Goal: Task Accomplishment & Management: Complete application form

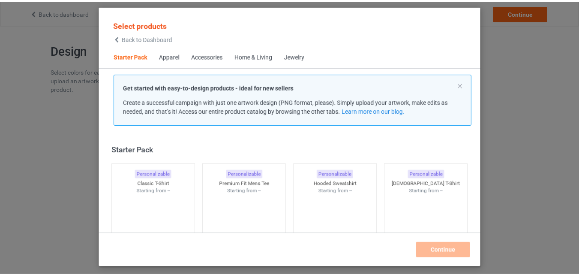
scroll to position [11, 0]
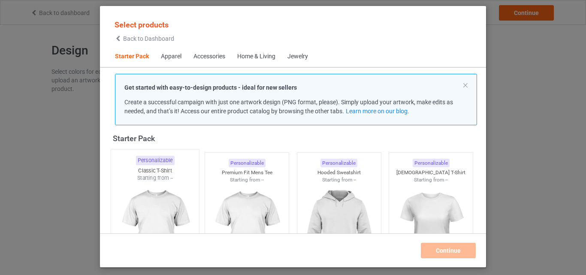
click at [139, 185] on img at bounding box center [154, 232] width 81 height 101
click at [224, 191] on img at bounding box center [246, 232] width 77 height 96
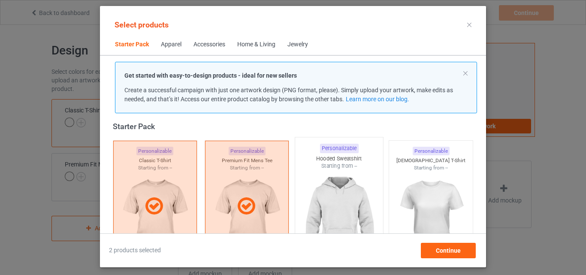
click at [343, 189] on img at bounding box center [338, 220] width 81 height 101
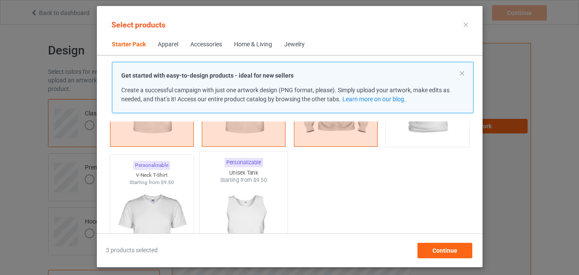
scroll to position [140, 0]
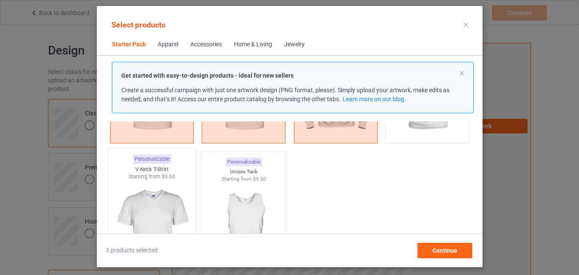
click at [179, 166] on div "V-Neck T-Shirt" at bounding box center [152, 169] width 88 height 7
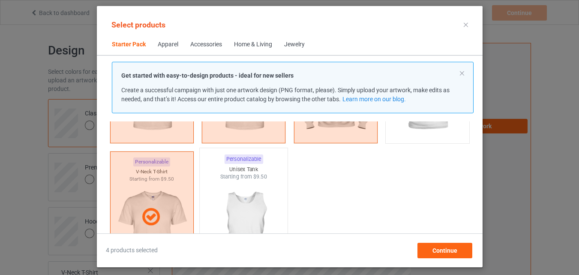
click at [232, 185] on img at bounding box center [243, 231] width 81 height 101
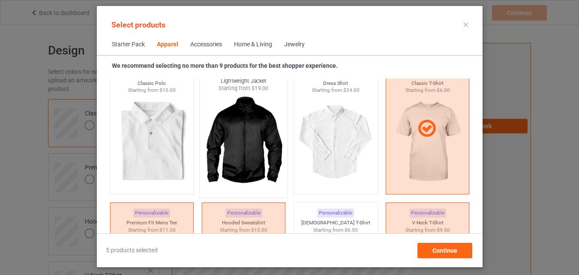
scroll to position [483, 0]
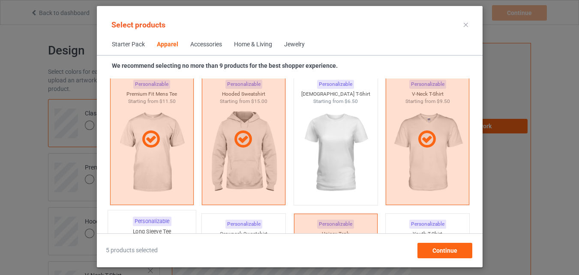
click at [163, 216] on div "Personalizable Long Sleeve Tee Starting from $9.00" at bounding box center [151, 279] width 89 height 139
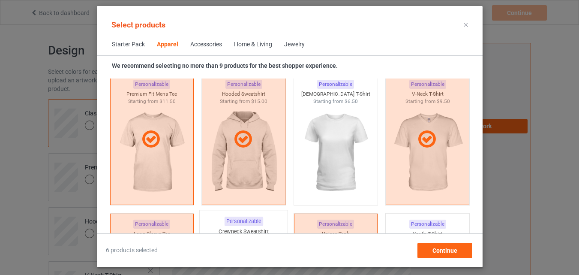
click at [230, 226] on div "Personalizable" at bounding box center [243, 221] width 39 height 9
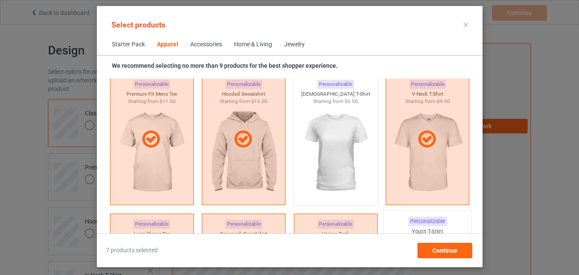
click at [422, 229] on div "Youth T-Shirt" at bounding box center [428, 231] width 88 height 7
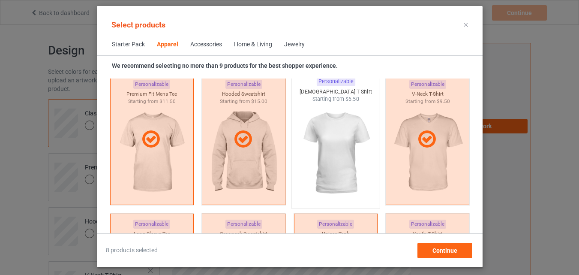
scroll to position [654, 0]
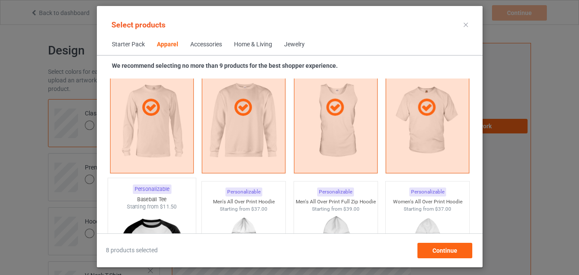
click at [153, 200] on div "Baseball Tee" at bounding box center [152, 199] width 88 height 7
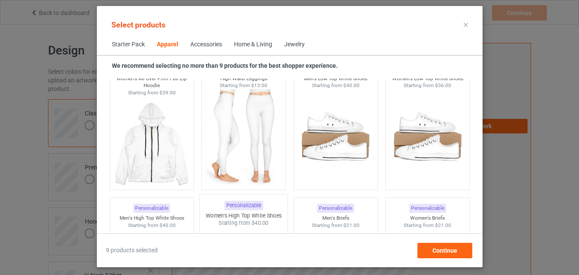
scroll to position [997, 0]
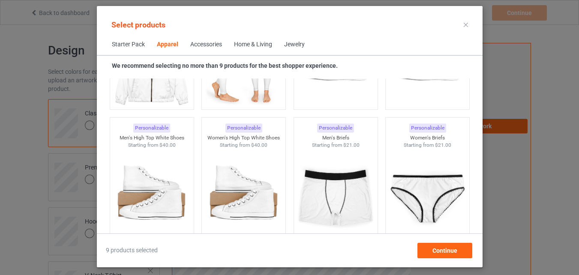
click at [247, 47] on div "Home & Living" at bounding box center [253, 44] width 38 height 9
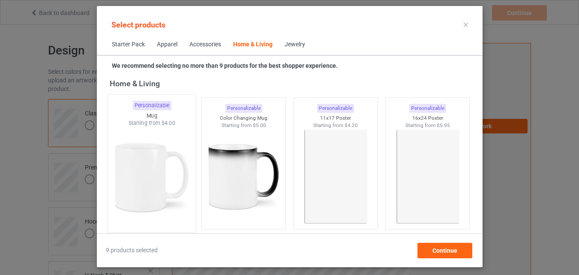
click at [179, 161] on img at bounding box center [151, 177] width 81 height 101
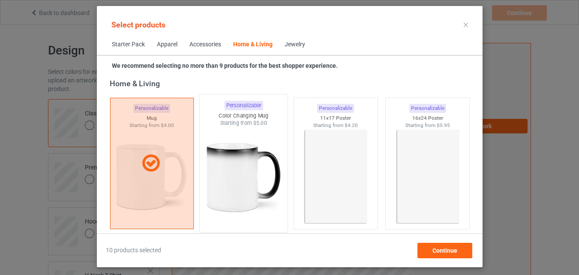
click at [229, 167] on img at bounding box center [243, 177] width 81 height 101
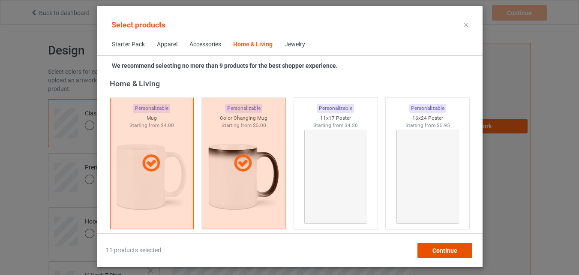
click at [434, 254] on div "Continue" at bounding box center [444, 250] width 55 height 15
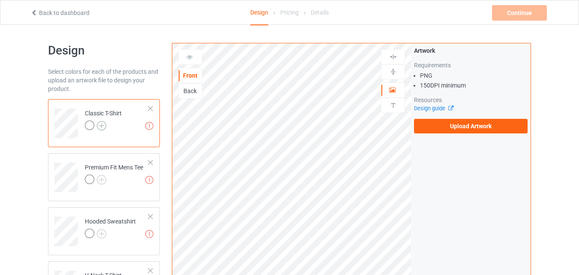
click at [99, 129] on img at bounding box center [101, 125] width 9 height 9
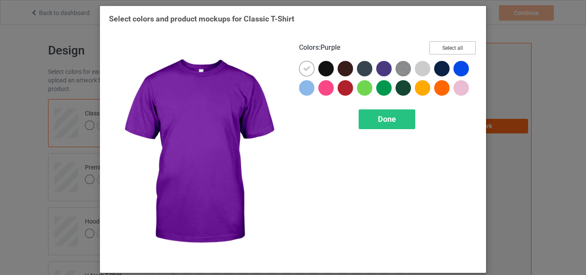
click at [442, 43] on button "Select all" at bounding box center [452, 47] width 46 height 13
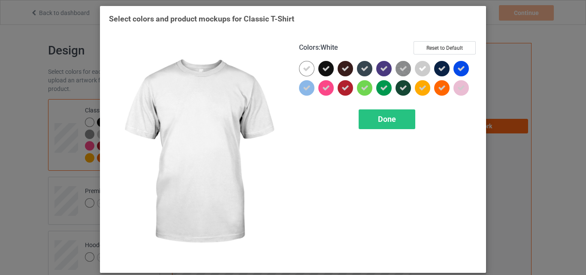
click at [303, 66] on icon at bounding box center [307, 69] width 8 height 8
click at [301, 66] on div at bounding box center [306, 68] width 15 height 15
click at [391, 120] on span "Done" at bounding box center [387, 118] width 18 height 9
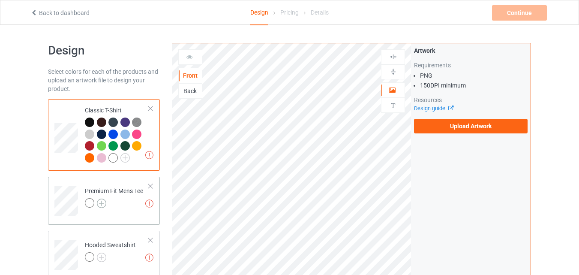
click at [101, 202] on img at bounding box center [101, 203] width 9 height 9
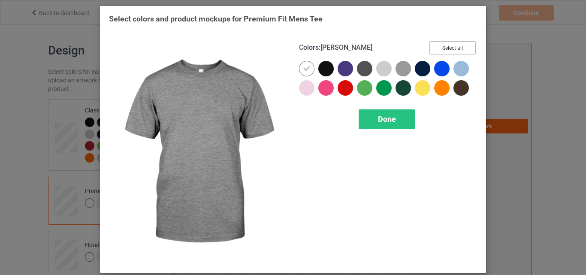
click at [445, 44] on button "Select all" at bounding box center [452, 47] width 46 height 13
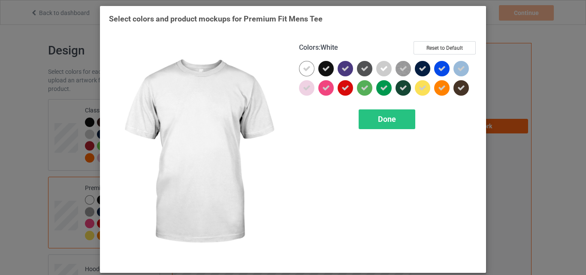
click at [302, 63] on div at bounding box center [306, 68] width 15 height 15
click at [388, 119] on span "Done" at bounding box center [387, 118] width 18 height 9
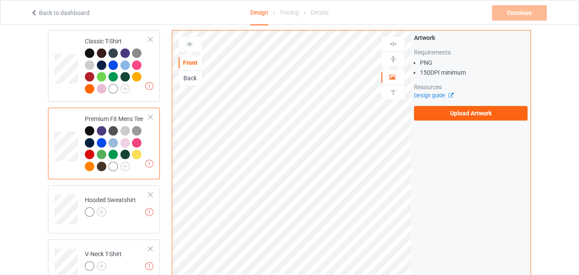
scroll to position [129, 0]
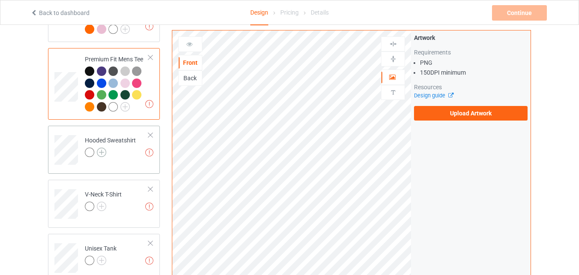
click at [105, 151] on img at bounding box center [101, 152] width 9 height 9
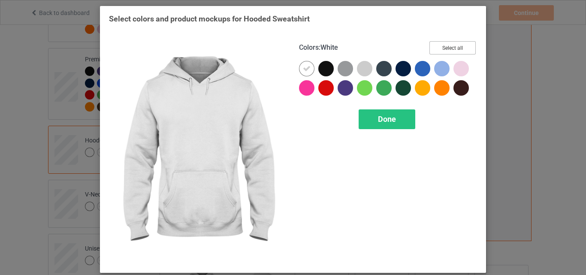
click at [429, 50] on button "Select all" at bounding box center [452, 47] width 46 height 13
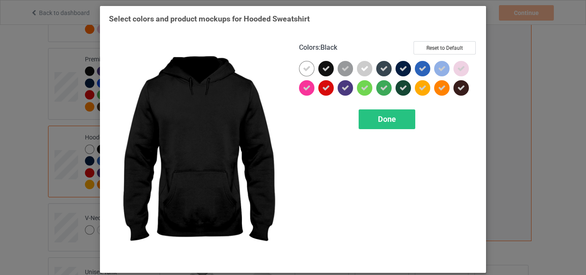
click at [307, 69] on icon at bounding box center [307, 69] width 8 height 8
click at [307, 69] on div at bounding box center [306, 68] width 15 height 15
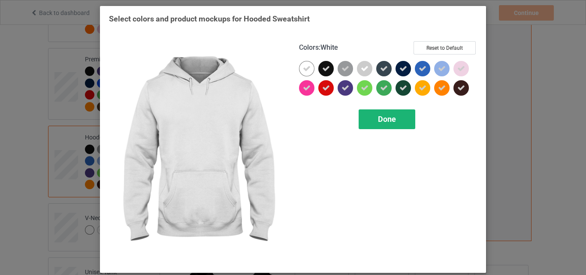
click at [377, 114] on div "Done" at bounding box center [386, 119] width 57 height 20
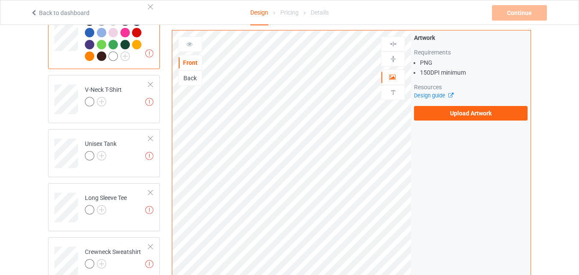
scroll to position [257, 0]
click at [105, 103] on img at bounding box center [101, 100] width 9 height 9
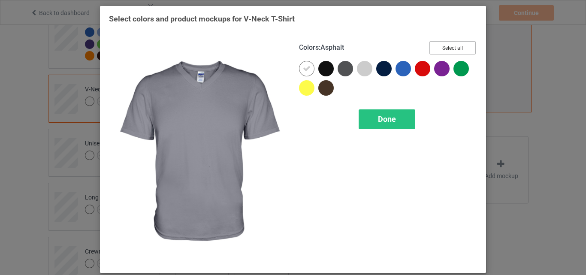
click at [430, 48] on button "Select all" at bounding box center [452, 47] width 46 height 13
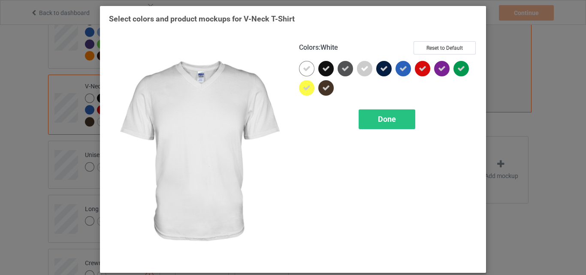
click at [303, 71] on icon at bounding box center [307, 69] width 8 height 8
click at [300, 71] on div at bounding box center [306, 68] width 15 height 15
click at [383, 119] on span "Done" at bounding box center [387, 118] width 18 height 9
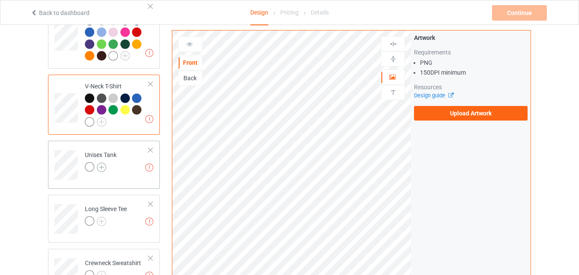
click at [102, 168] on img at bounding box center [101, 167] width 9 height 9
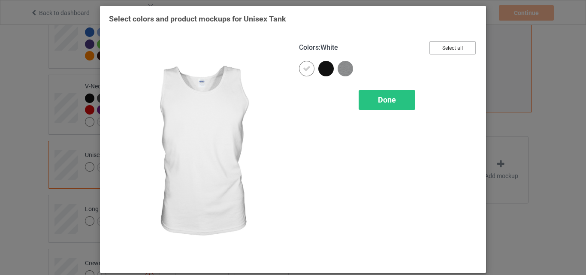
drag, startPoint x: 441, startPoint y: 46, endPoint x: 358, endPoint y: 52, distance: 83.0
click at [441, 46] on button "Select all" at bounding box center [452, 47] width 46 height 13
click at [306, 66] on icon at bounding box center [307, 69] width 8 height 8
click at [306, 66] on div at bounding box center [306, 68] width 15 height 15
click at [365, 91] on div "Done" at bounding box center [386, 100] width 57 height 20
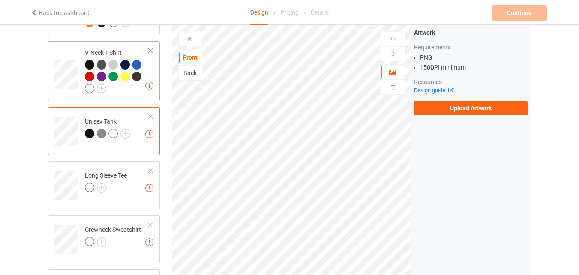
scroll to position [343, 0]
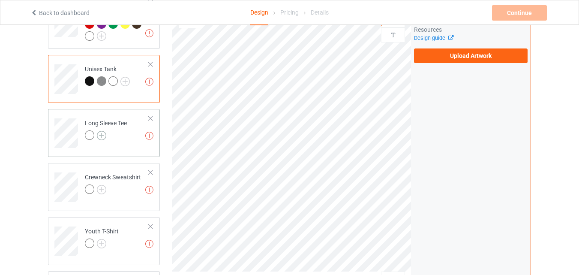
click at [102, 136] on img at bounding box center [101, 135] width 9 height 9
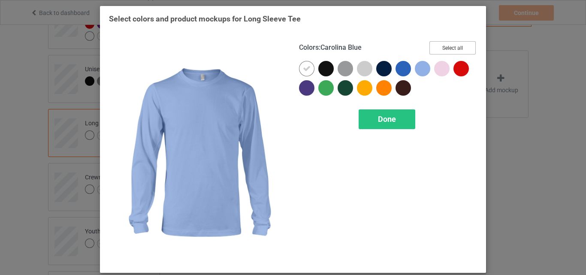
click at [453, 45] on button "Select all" at bounding box center [452, 47] width 46 height 13
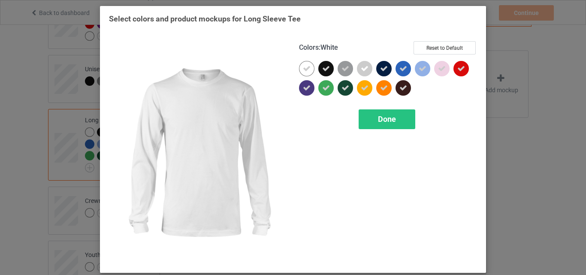
click at [305, 69] on icon at bounding box center [307, 69] width 8 height 8
drag, startPoint x: 305, startPoint y: 69, endPoint x: 391, endPoint y: 128, distance: 104.1
click at [305, 69] on div at bounding box center [306, 68] width 15 height 15
click at [391, 120] on span "Done" at bounding box center [387, 118] width 18 height 9
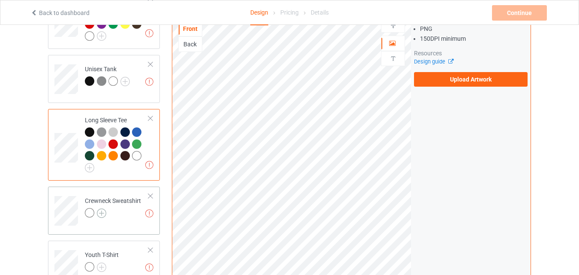
click at [99, 217] on img at bounding box center [101, 212] width 9 height 9
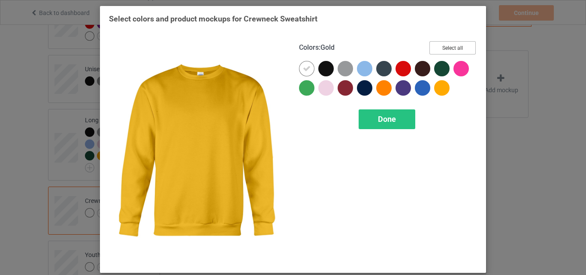
click at [459, 42] on button "Select all" at bounding box center [452, 47] width 46 height 13
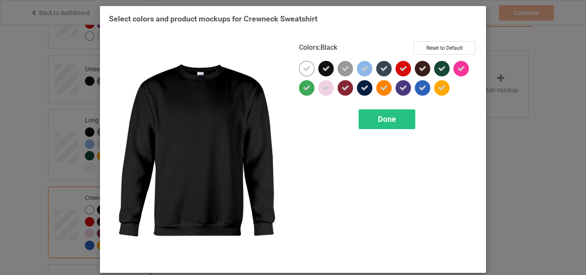
click at [299, 65] on div at bounding box center [306, 68] width 15 height 15
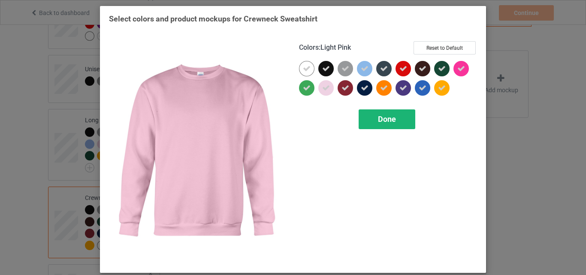
click at [373, 124] on div "Done" at bounding box center [386, 119] width 57 height 20
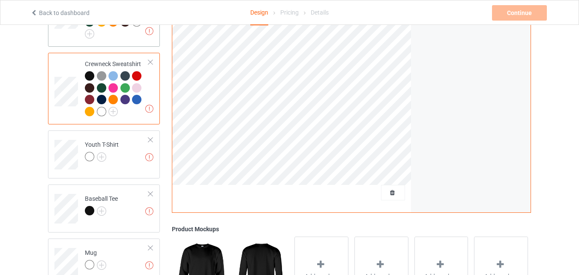
scroll to position [515, 0]
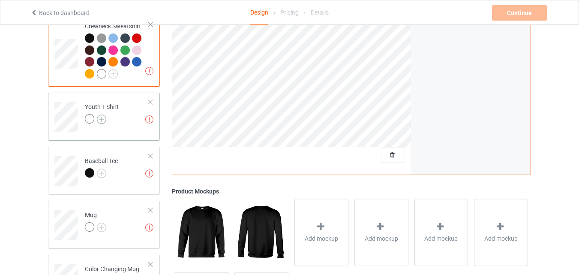
click at [100, 120] on img at bounding box center [101, 118] width 9 height 9
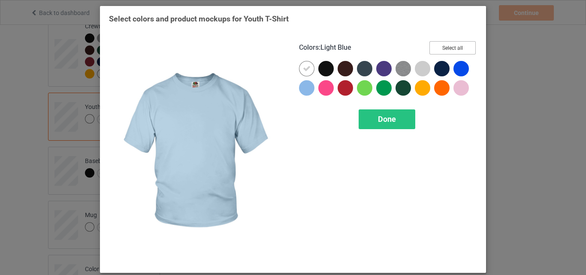
click at [438, 47] on button "Select all" at bounding box center [452, 47] width 46 height 13
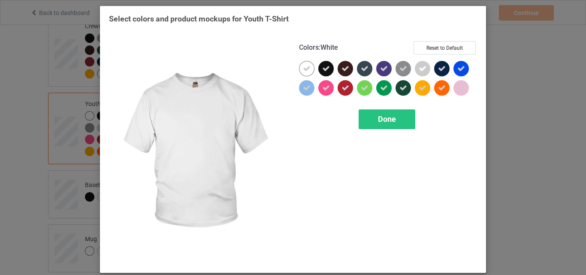
click at [308, 66] on div at bounding box center [306, 68] width 15 height 15
click at [375, 114] on div "Done" at bounding box center [386, 119] width 57 height 20
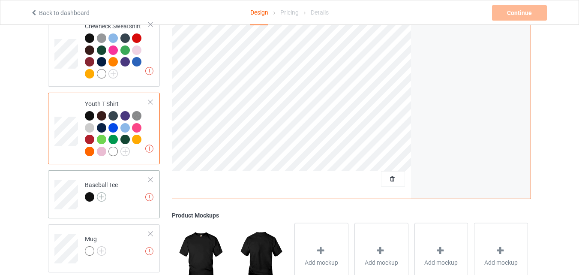
click at [98, 200] on img at bounding box center [101, 196] width 9 height 9
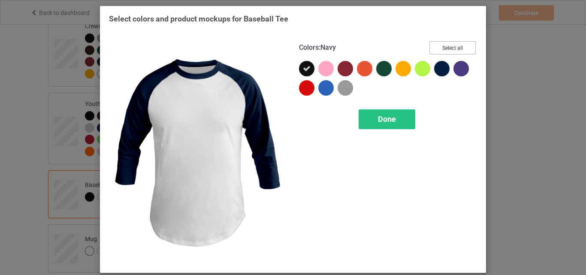
drag, startPoint x: 453, startPoint y: 51, endPoint x: 392, endPoint y: 130, distance: 99.3
click at [453, 51] on button "Select all" at bounding box center [452, 47] width 46 height 13
click at [392, 130] on div "Colors : Navy Reset to Default Done" at bounding box center [388, 152] width 190 height 235
click at [392, 125] on div "Done" at bounding box center [386, 119] width 57 height 20
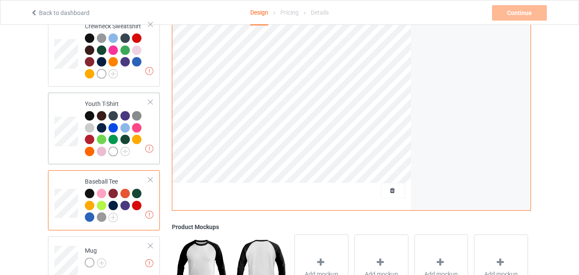
scroll to position [600, 0]
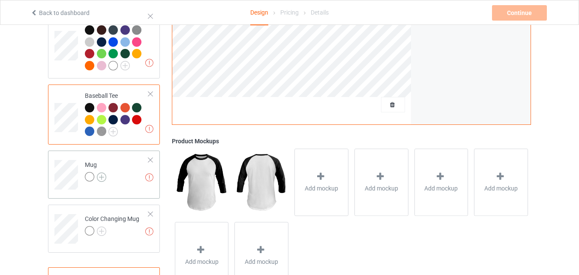
click at [102, 180] on img at bounding box center [101, 176] width 9 height 9
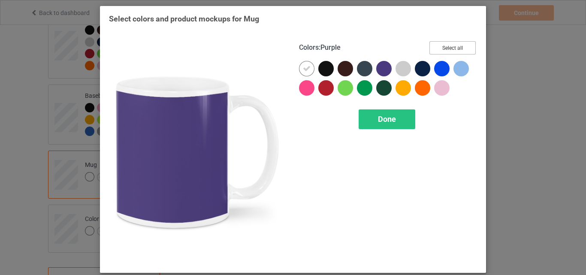
drag, startPoint x: 460, startPoint y: 45, endPoint x: 330, endPoint y: 47, distance: 129.5
click at [459, 45] on button "Select all" at bounding box center [452, 47] width 46 height 13
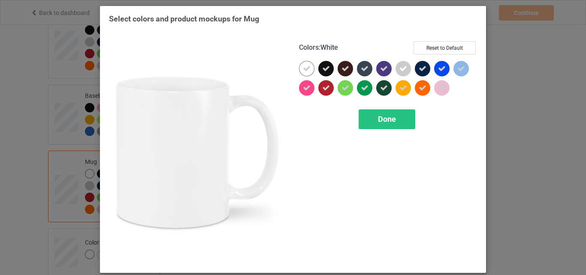
click at [303, 68] on icon at bounding box center [307, 69] width 8 height 8
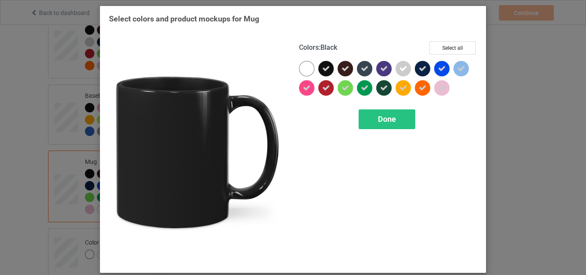
click at [308, 69] on div at bounding box center [306, 68] width 15 height 15
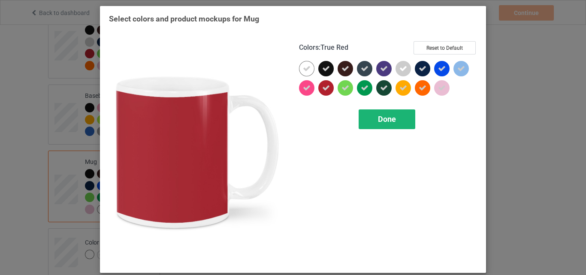
click at [378, 113] on div "Done" at bounding box center [386, 119] width 57 height 20
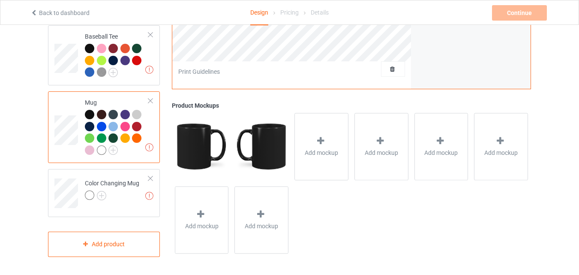
scroll to position [664, 0]
click at [99, 196] on img at bounding box center [101, 195] width 9 height 9
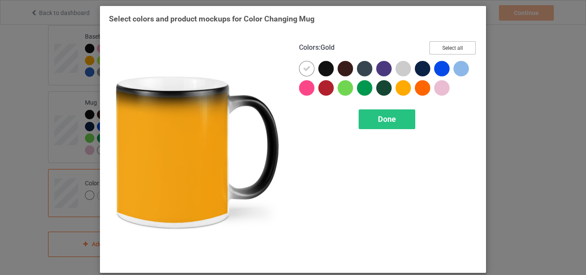
click at [445, 47] on button "Select all" at bounding box center [452, 47] width 46 height 13
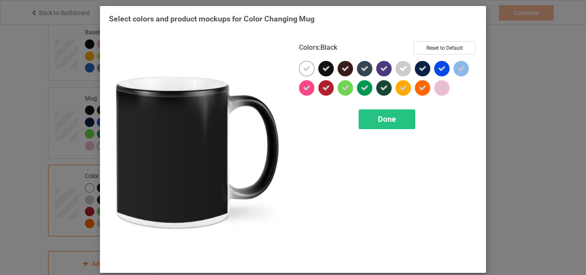
click at [307, 64] on div at bounding box center [306, 68] width 15 height 15
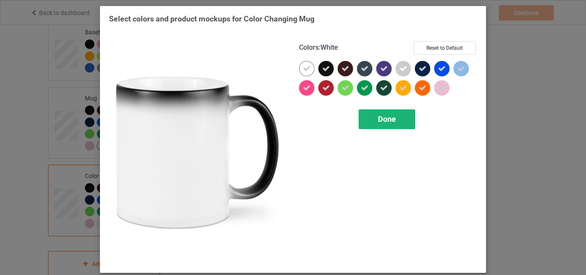
click at [373, 121] on div "Done" at bounding box center [386, 119] width 57 height 20
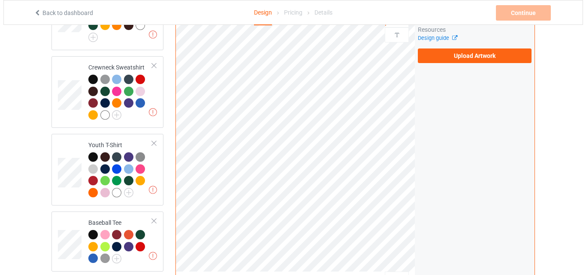
scroll to position [688, 0]
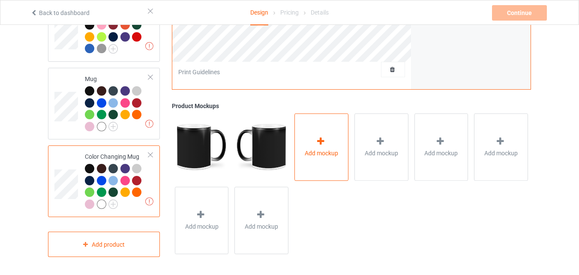
click at [325, 135] on div "Add mockup" at bounding box center [322, 146] width 54 height 67
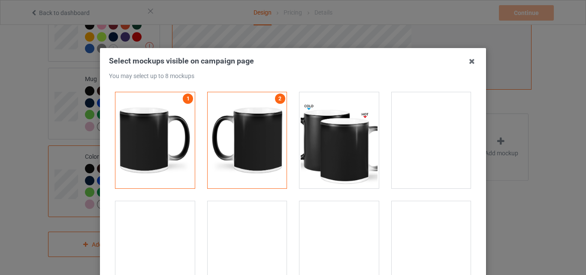
scroll to position [1458, 0]
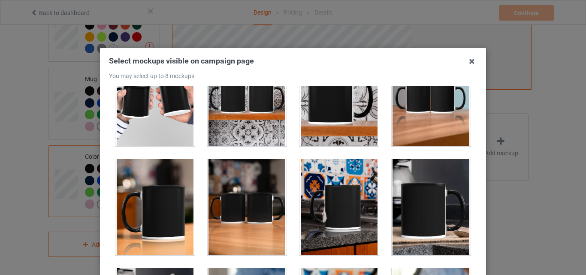
click at [175, 186] on div at bounding box center [154, 207] width 79 height 96
click at [250, 196] on div at bounding box center [247, 207] width 79 height 96
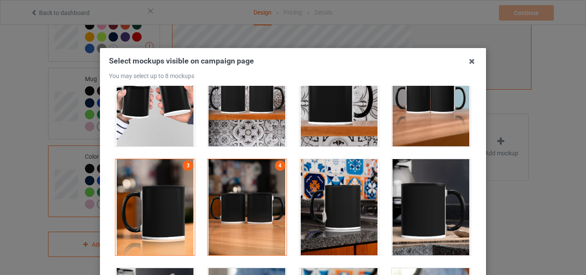
click at [306, 195] on div at bounding box center [338, 207] width 79 height 96
click at [413, 203] on div at bounding box center [430, 207] width 79 height 96
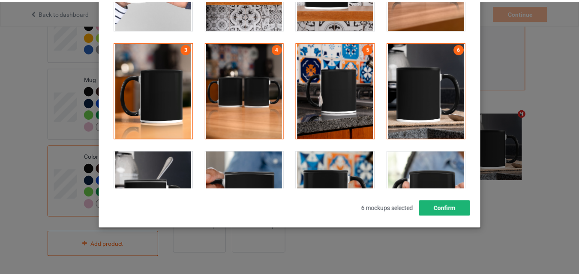
scroll to position [118, 0]
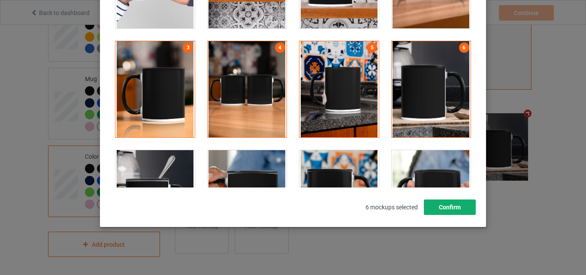
drag, startPoint x: 426, startPoint y: 208, endPoint x: 379, endPoint y: 163, distance: 65.2
click at [426, 208] on button "Confirm" at bounding box center [450, 206] width 52 height 15
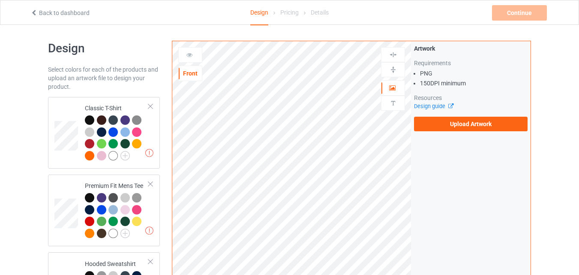
scroll to position [0, 0]
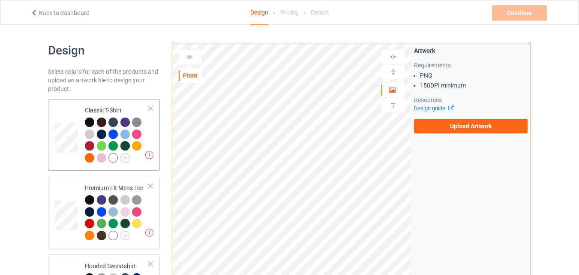
click at [74, 114] on td at bounding box center [67, 134] width 26 height 65
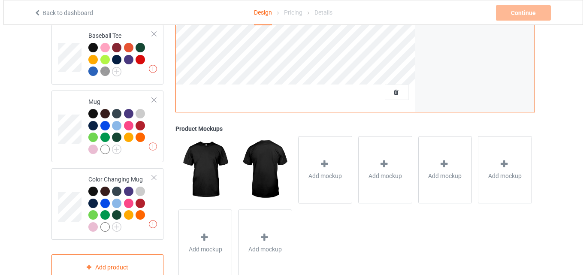
scroll to position [688, 0]
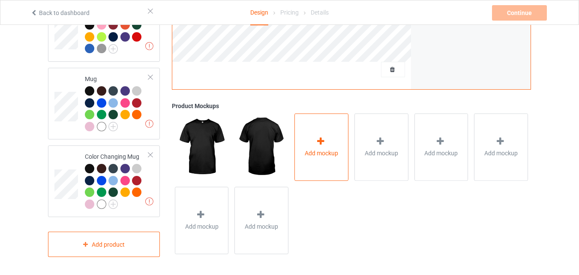
click at [329, 152] on span "Add mockup" at bounding box center [321, 153] width 33 height 9
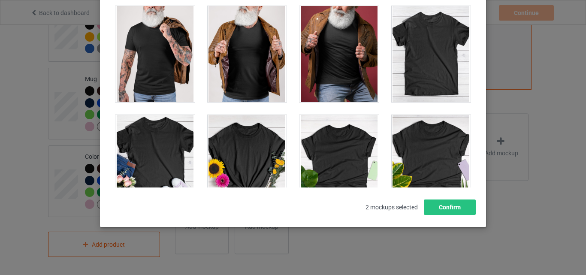
scroll to position [11878, 0]
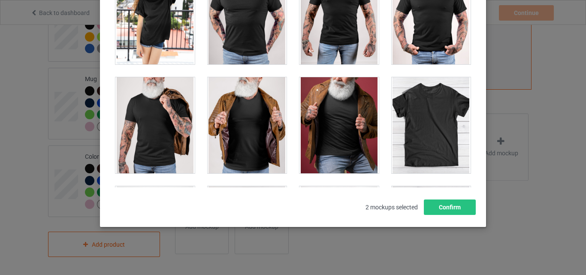
click at [404, 123] on div at bounding box center [430, 125] width 79 height 96
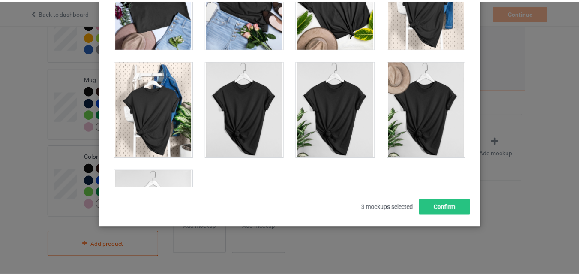
scroll to position [12221, 0]
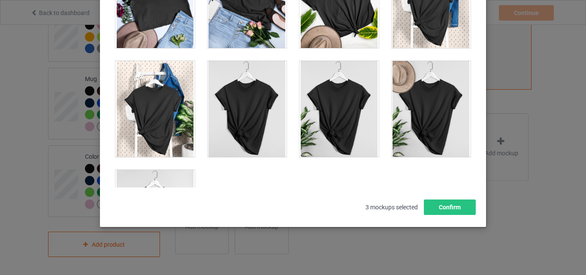
click at [153, 173] on div at bounding box center [154, 218] width 79 height 96
click at [433, 205] on button "Confirm" at bounding box center [450, 206] width 52 height 15
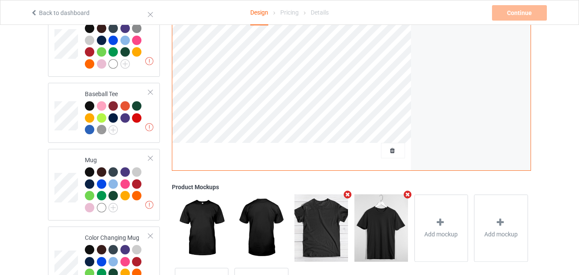
scroll to position [388, 0]
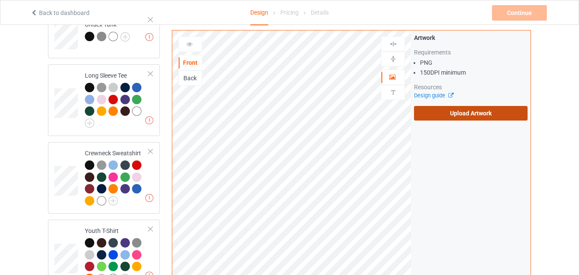
click at [491, 120] on label "Upload Artwork" at bounding box center [471, 113] width 114 height 15
click at [0, 0] on input "Upload Artwork" at bounding box center [0, 0] width 0 height 0
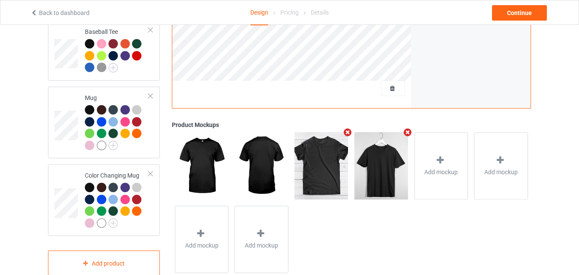
scroll to position [688, 0]
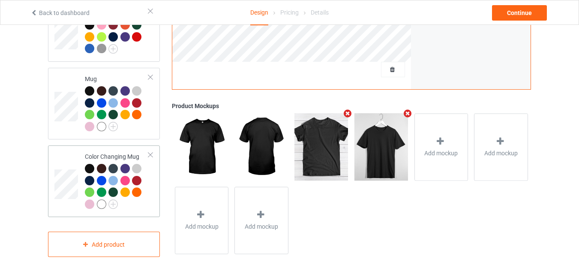
click at [117, 165] on div at bounding box center [114, 170] width 12 height 12
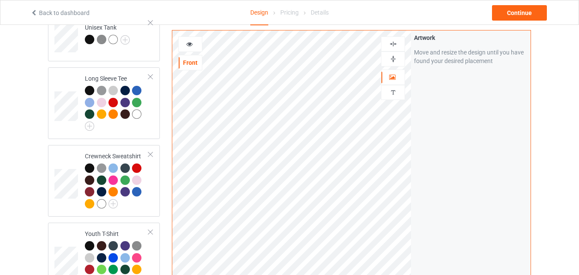
scroll to position [345, 0]
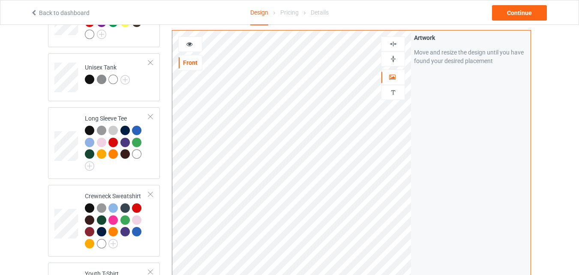
click at [393, 59] on img at bounding box center [393, 59] width 8 height 8
click at [190, 41] on icon at bounding box center [189, 43] width 7 height 6
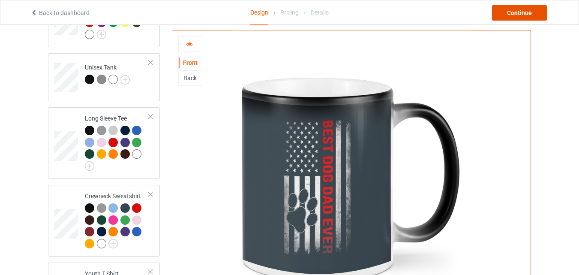
click at [513, 12] on div "Continue" at bounding box center [519, 12] width 55 height 15
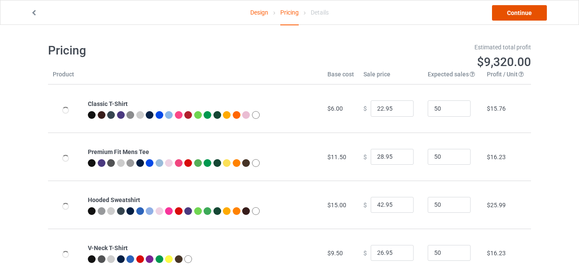
click at [525, 18] on link "Continue" at bounding box center [519, 12] width 55 height 15
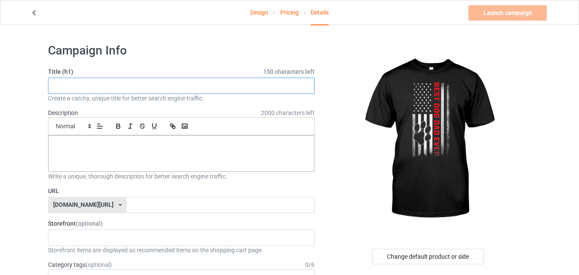
click at [194, 93] on input "text" at bounding box center [181, 86] width 267 height 16
paste input "Best Fathers Day Gift"
type input "Best Fathers Day Gift"
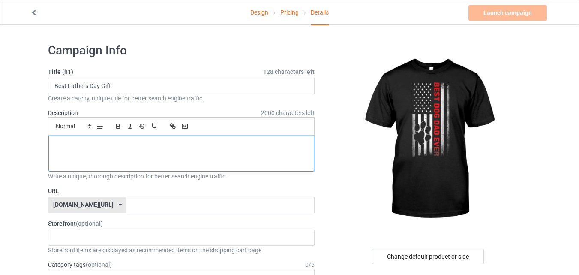
click at [196, 153] on div at bounding box center [181, 154] width 266 height 36
click at [82, 145] on p "Available now On RAEZI" at bounding box center [181, 145] width 252 height 8
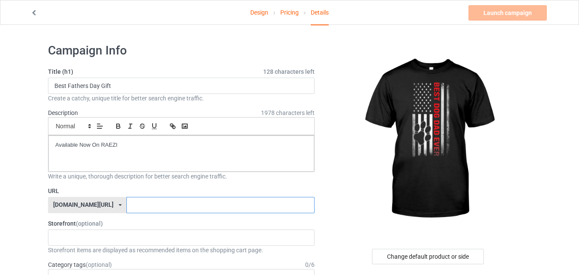
click at [127, 206] on input "text" at bounding box center [220, 205] width 188 height 16
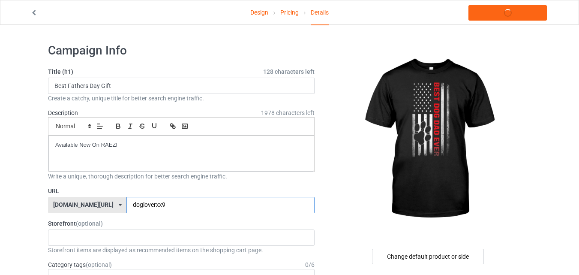
type input "dogloverxx99"
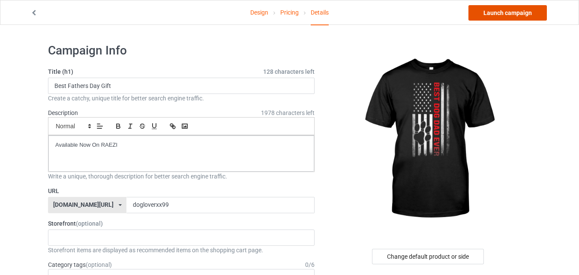
click at [501, 16] on link "Launch campaign" at bounding box center [508, 12] width 78 height 15
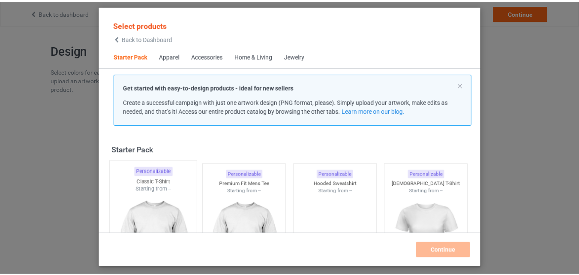
scroll to position [11, 0]
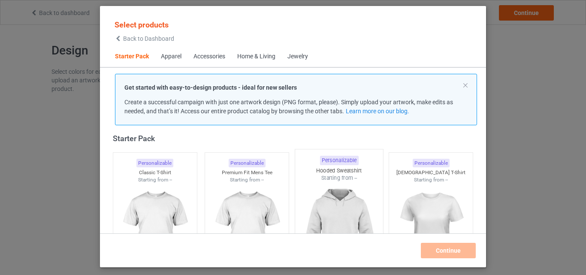
click at [146, 165] on div "Personalizable" at bounding box center [154, 163] width 37 height 9
click at [265, 184] on img at bounding box center [246, 232] width 77 height 96
click at [325, 182] on img at bounding box center [338, 232] width 81 height 101
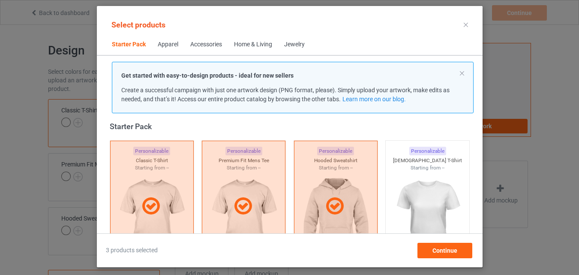
scroll to position [183, 0]
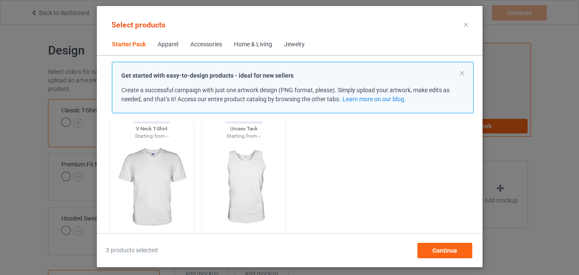
click at [159, 189] on img at bounding box center [151, 187] width 77 height 96
click at [244, 189] on img at bounding box center [243, 187] width 77 height 96
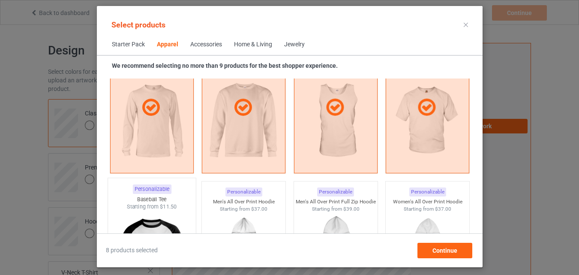
click at [142, 205] on div "Starting from $11.50" at bounding box center [152, 206] width 88 height 7
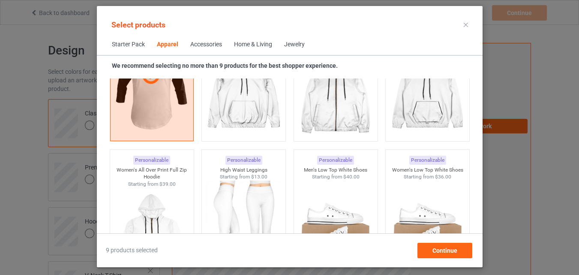
scroll to position [1126, 0]
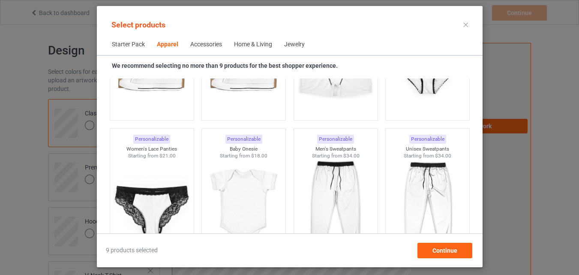
click at [255, 40] on div "Home & Living" at bounding box center [253, 44] width 38 height 9
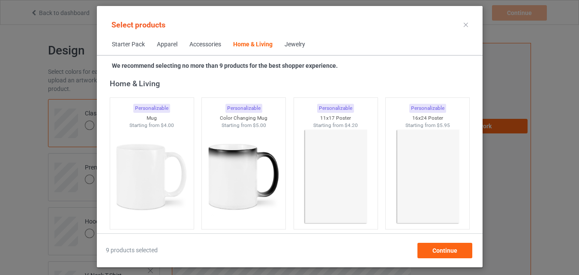
click at [260, 48] on div "Home & Living" at bounding box center [252, 44] width 39 height 9
click at [168, 174] on img at bounding box center [151, 177] width 81 height 101
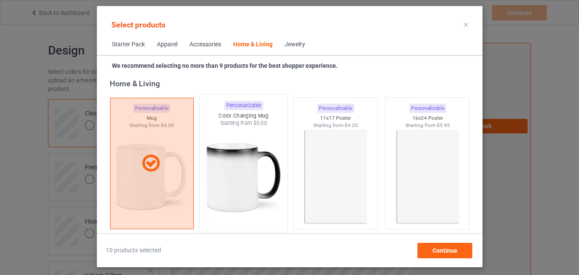
click at [207, 174] on img at bounding box center [243, 177] width 81 height 101
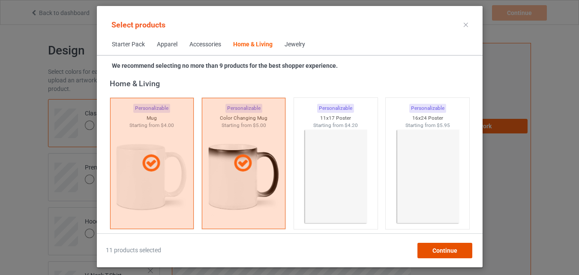
click at [437, 253] on span "Continue" at bounding box center [444, 250] width 25 height 7
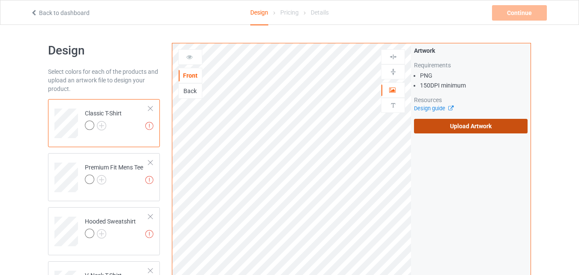
click at [430, 132] on label "Upload Artwork" at bounding box center [471, 126] width 114 height 15
click at [0, 0] on input "Upload Artwork" at bounding box center [0, 0] width 0 height 0
